Goal: Understand process/instructions

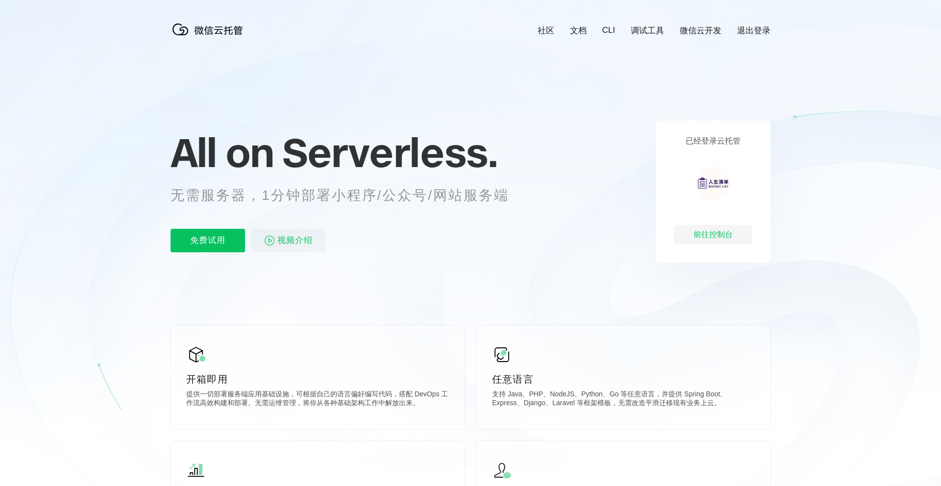
scroll to position [0, 1744]
click at [379, 194] on p "无需服务器，1分钟部署小程序/公众号/网站服务端" at bounding box center [349, 196] width 357 height 20
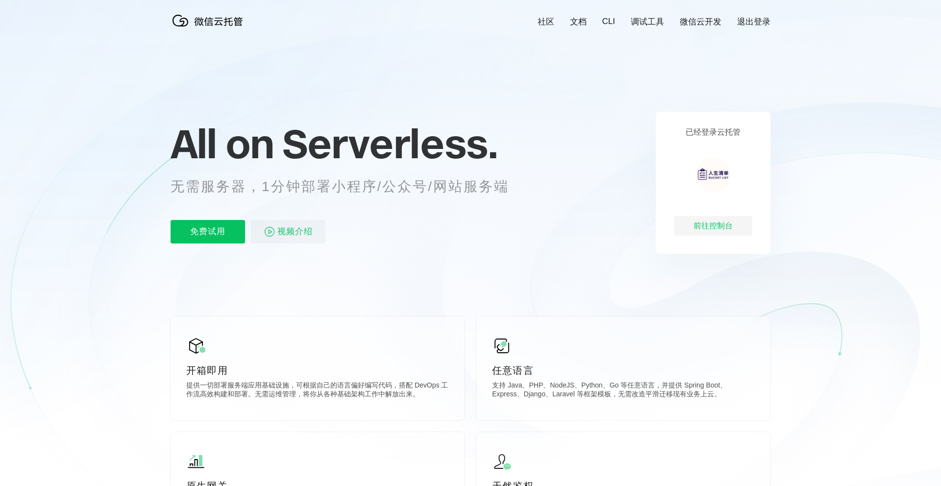
scroll to position [9, 0]
drag, startPoint x: 384, startPoint y: 185, endPoint x: 504, endPoint y: 186, distance: 119.2
click at [504, 186] on p "无需服务器，1分钟部署小程序/公众号/网站服务端" at bounding box center [349, 187] width 357 height 20
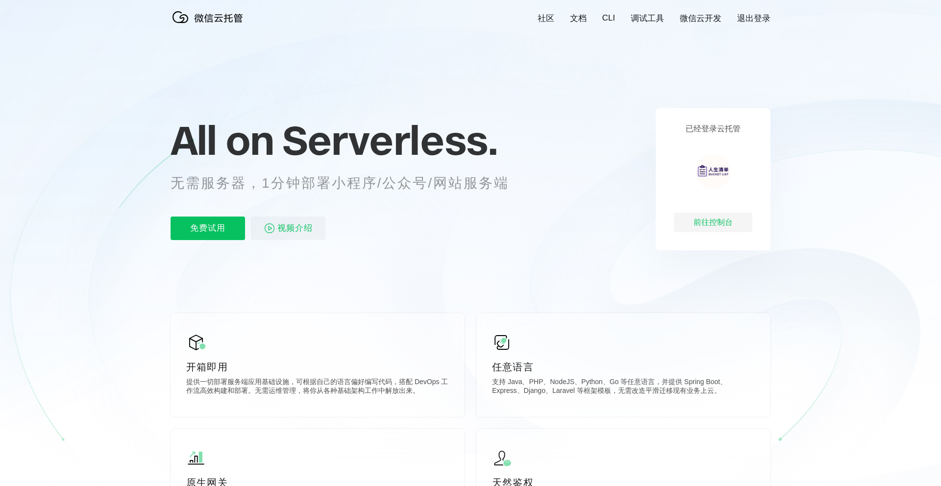
scroll to position [13, 0]
drag, startPoint x: 433, startPoint y: 185, endPoint x: 500, endPoint y: 180, distance: 66.8
click at [500, 180] on p "无需服务器，1分钟部署小程序/公众号/网站服务端" at bounding box center [349, 183] width 357 height 20
drag, startPoint x: 510, startPoint y: 180, endPoint x: 422, endPoint y: 180, distance: 88.3
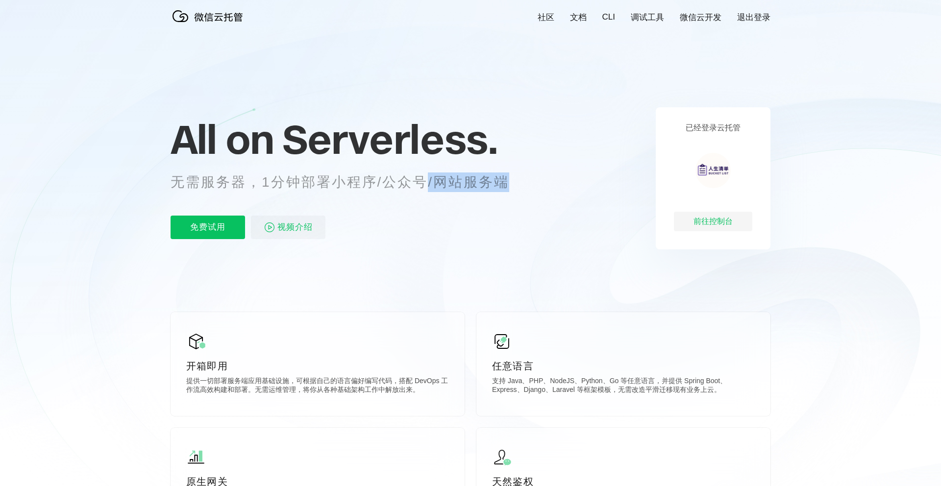
click at [422, 180] on p "无需服务器，1分钟部署小程序/公众号/网站服务端" at bounding box center [349, 183] width 357 height 20
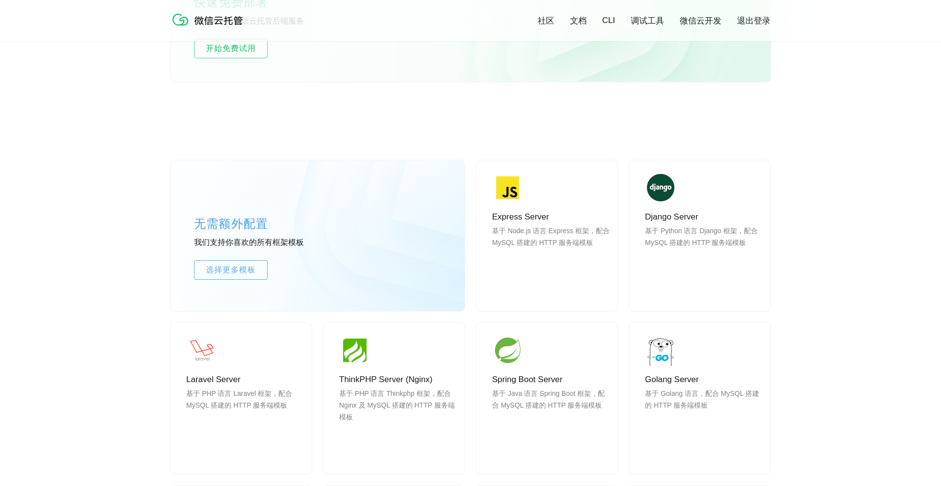
scroll to position [677, 0]
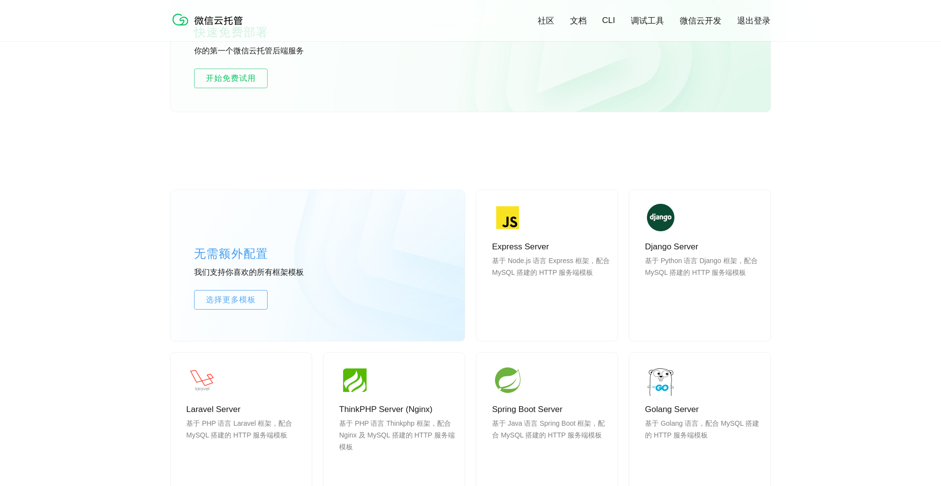
click at [487, 149] on div "无需额外配置 我们支持你喜欢的所有框架模板 选择更多模板 Express Server 基于 Node.js 语言 Express 框架，配合 MySQL 搭…" at bounding box center [471, 406] width 600 height 521
